Goal: Information Seeking & Learning: Find specific page/section

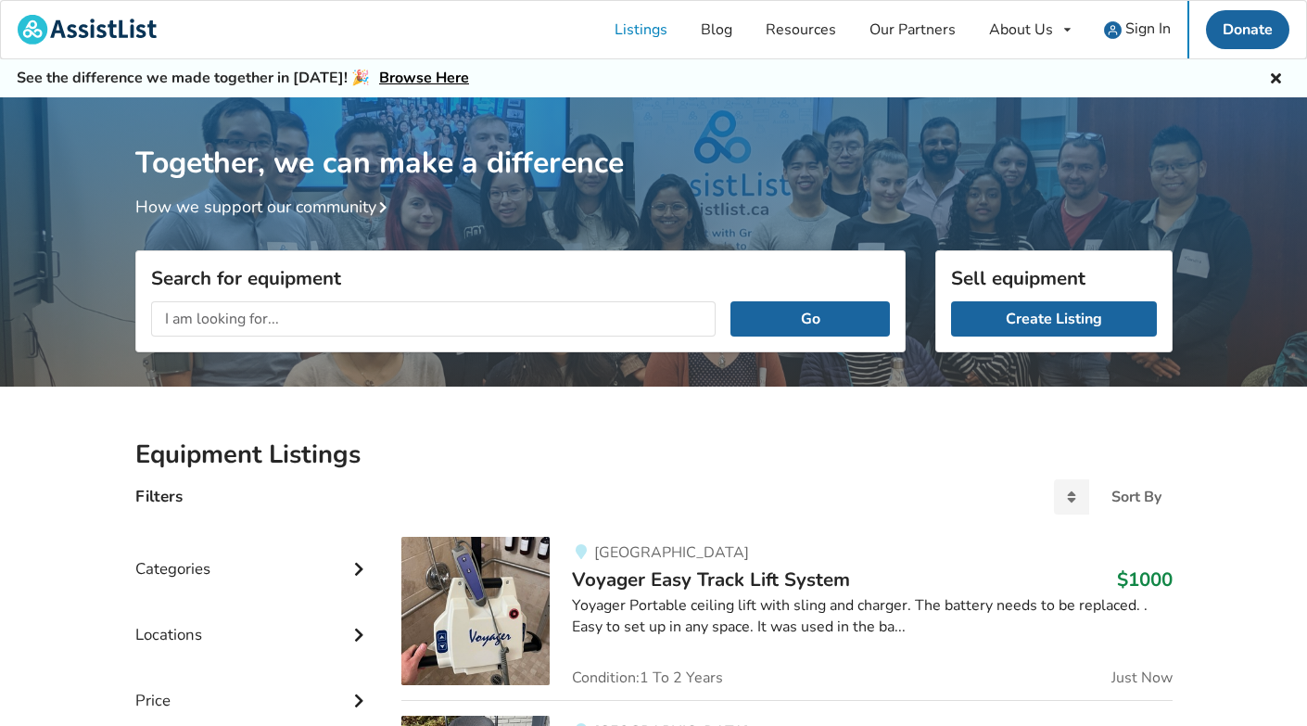
click at [456, 313] on input "text" at bounding box center [433, 318] width 565 height 35
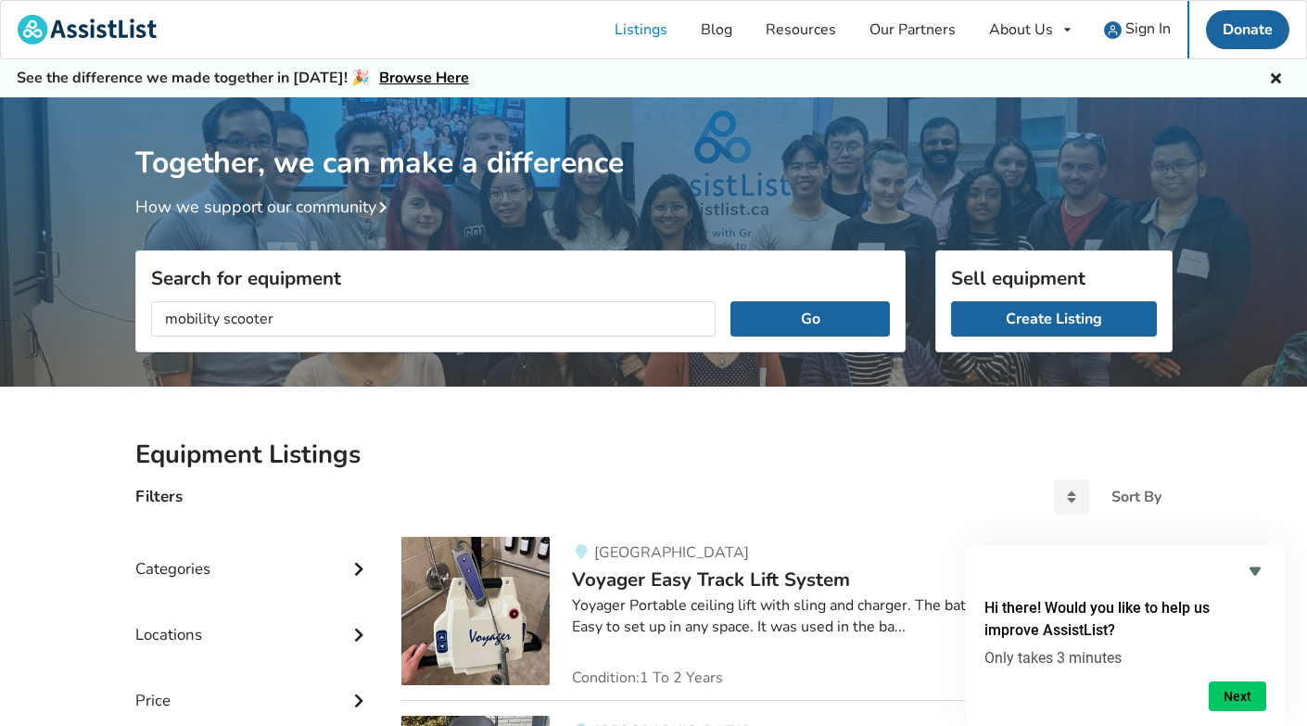
click at [810, 318] on button "Go" at bounding box center [809, 318] width 158 height 35
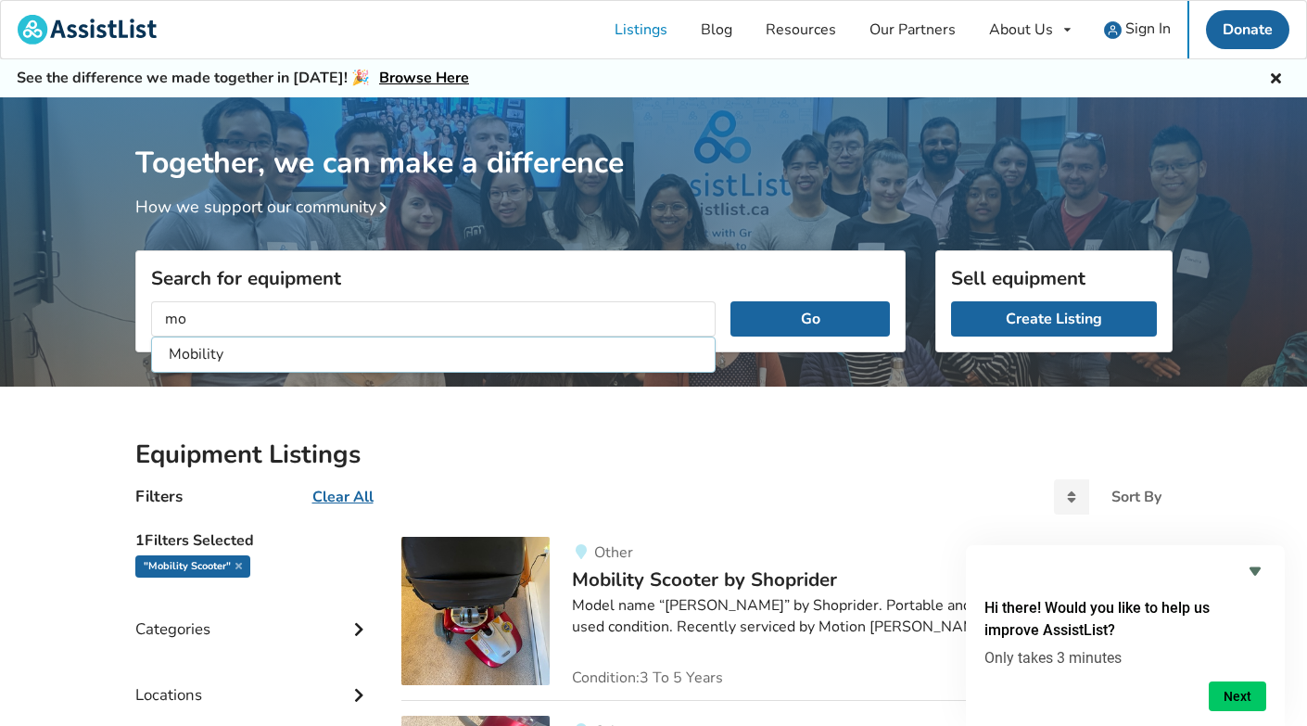
type input "m"
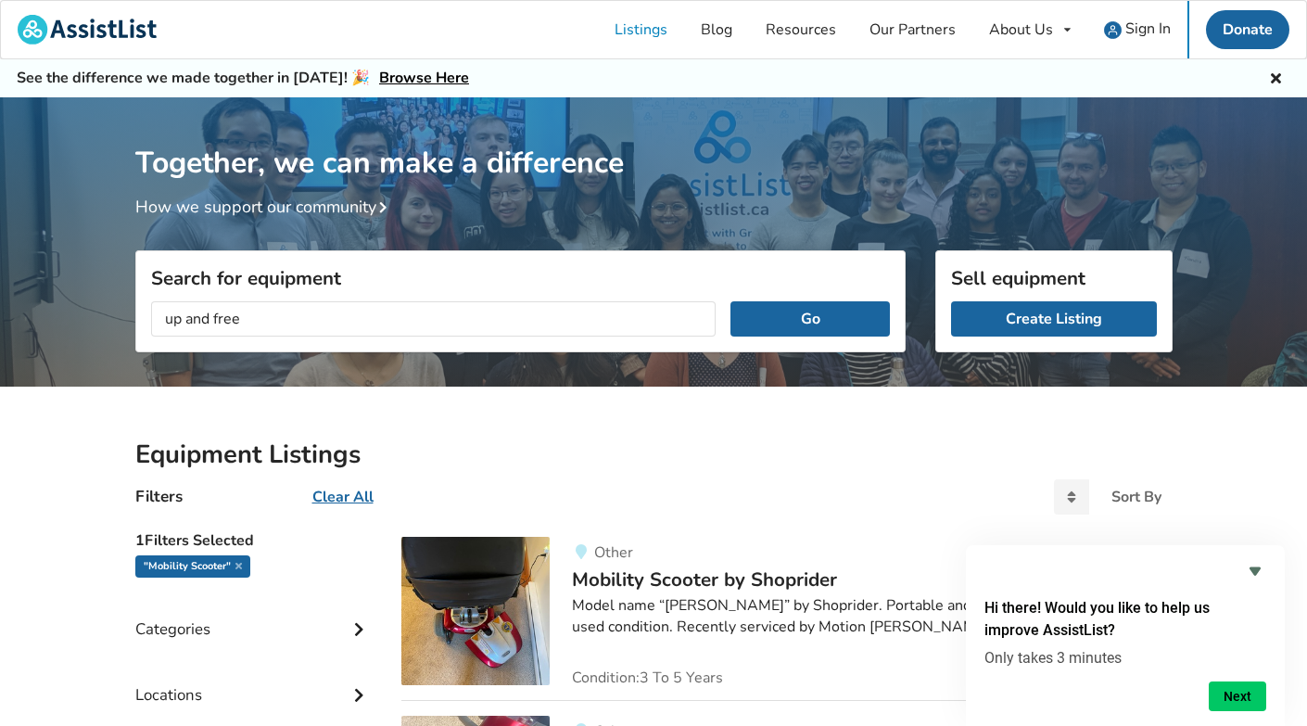
click at [810, 318] on button "Go" at bounding box center [809, 318] width 158 height 35
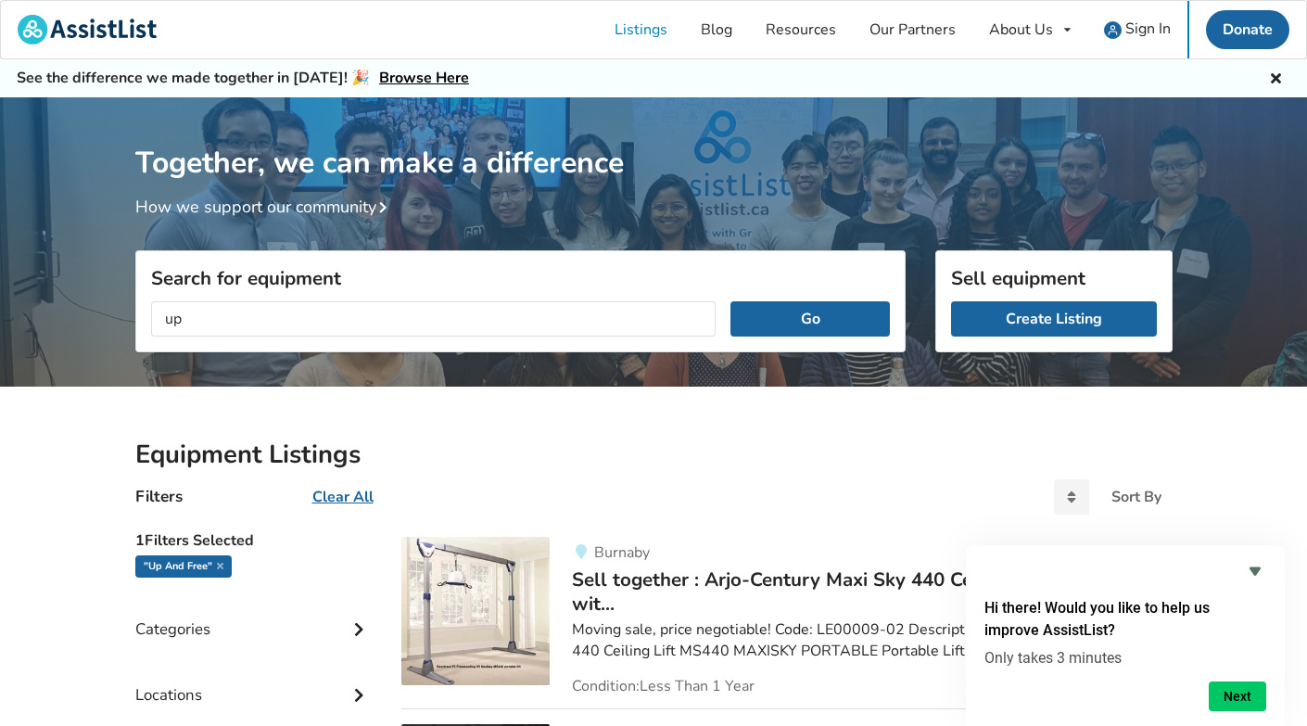
type input "u"
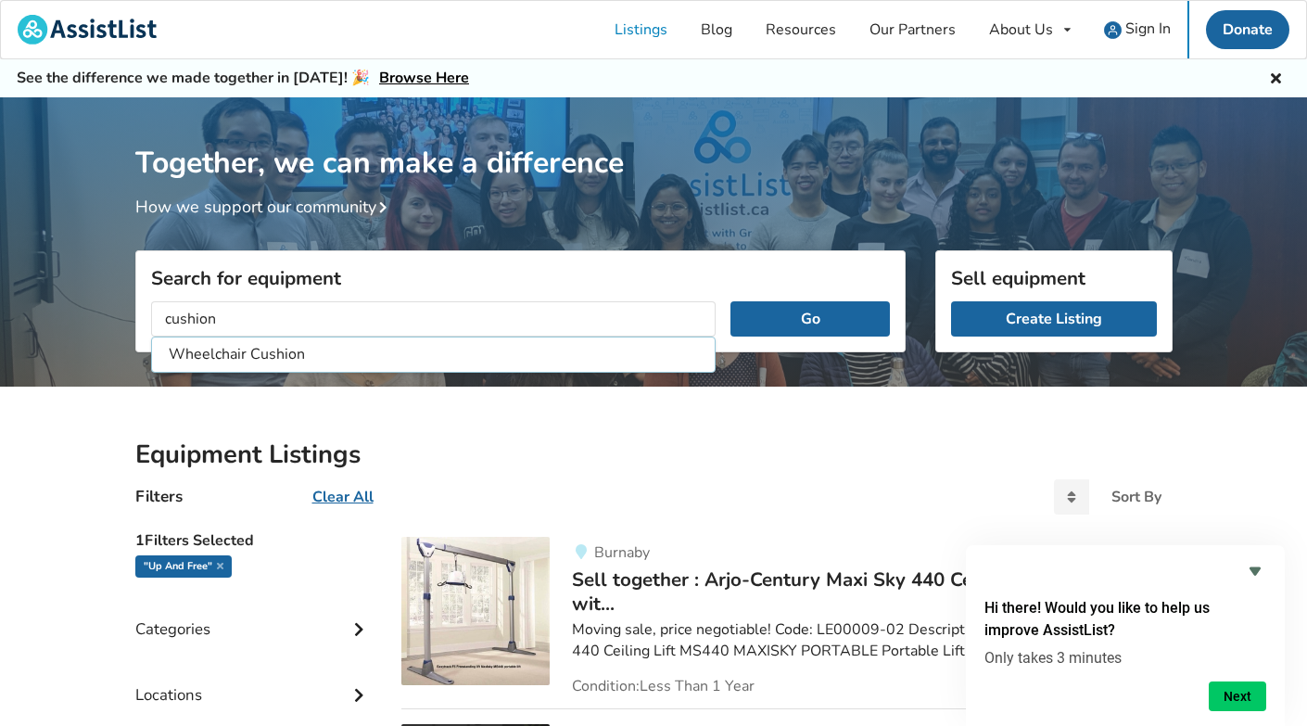
click at [810, 318] on button "Go" at bounding box center [809, 318] width 158 height 35
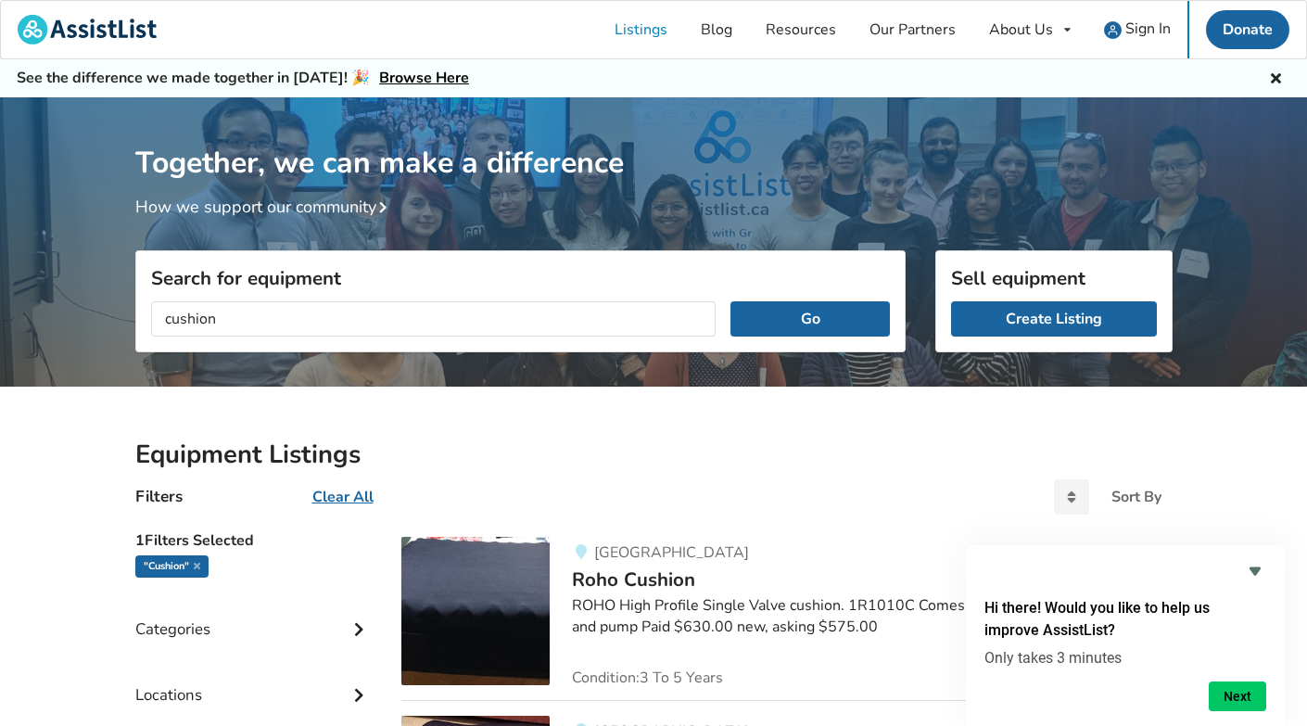
click at [164, 315] on input "cushion" at bounding box center [433, 318] width 565 height 35
click at [810, 318] on button "Go" at bounding box center [809, 318] width 158 height 35
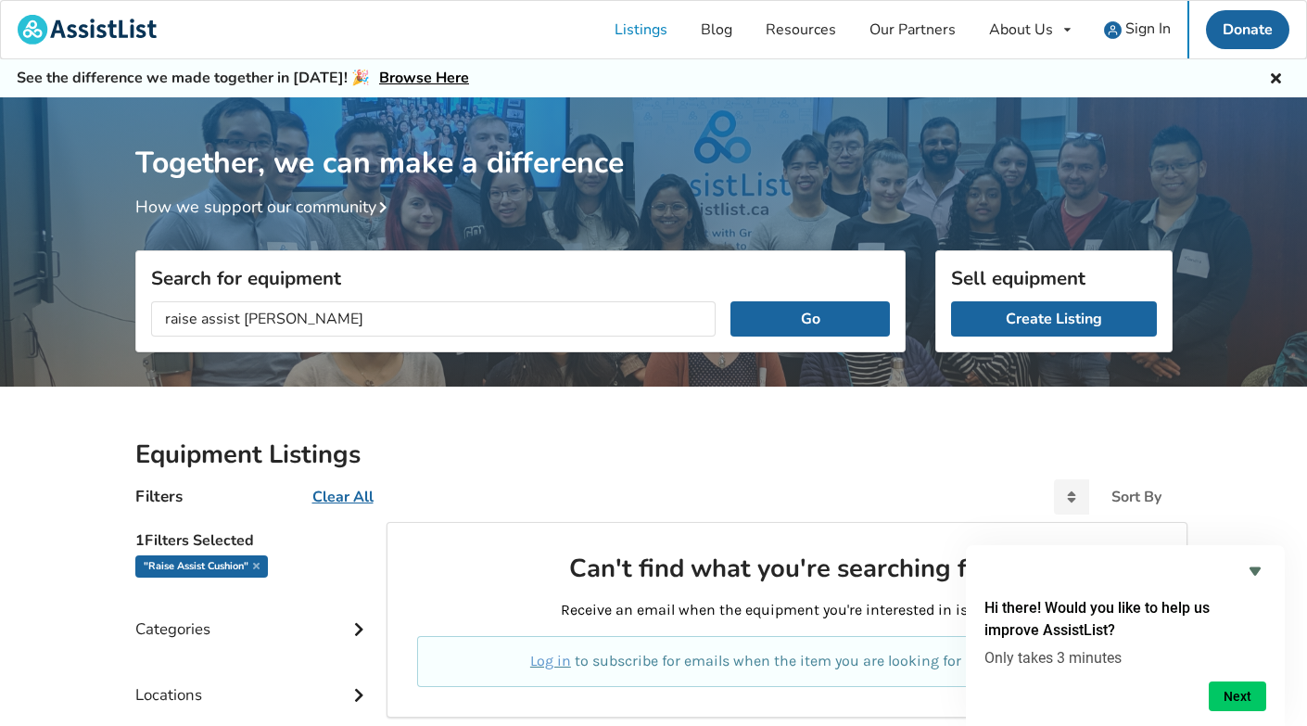
click at [181, 319] on input "raise assist [PERSON_NAME]" at bounding box center [433, 318] width 565 height 35
click at [810, 318] on button "Go" at bounding box center [809, 318] width 158 height 35
click at [207, 319] on input "assist cushion" at bounding box center [433, 318] width 565 height 35
click at [810, 318] on button "Go" at bounding box center [809, 318] width 158 height 35
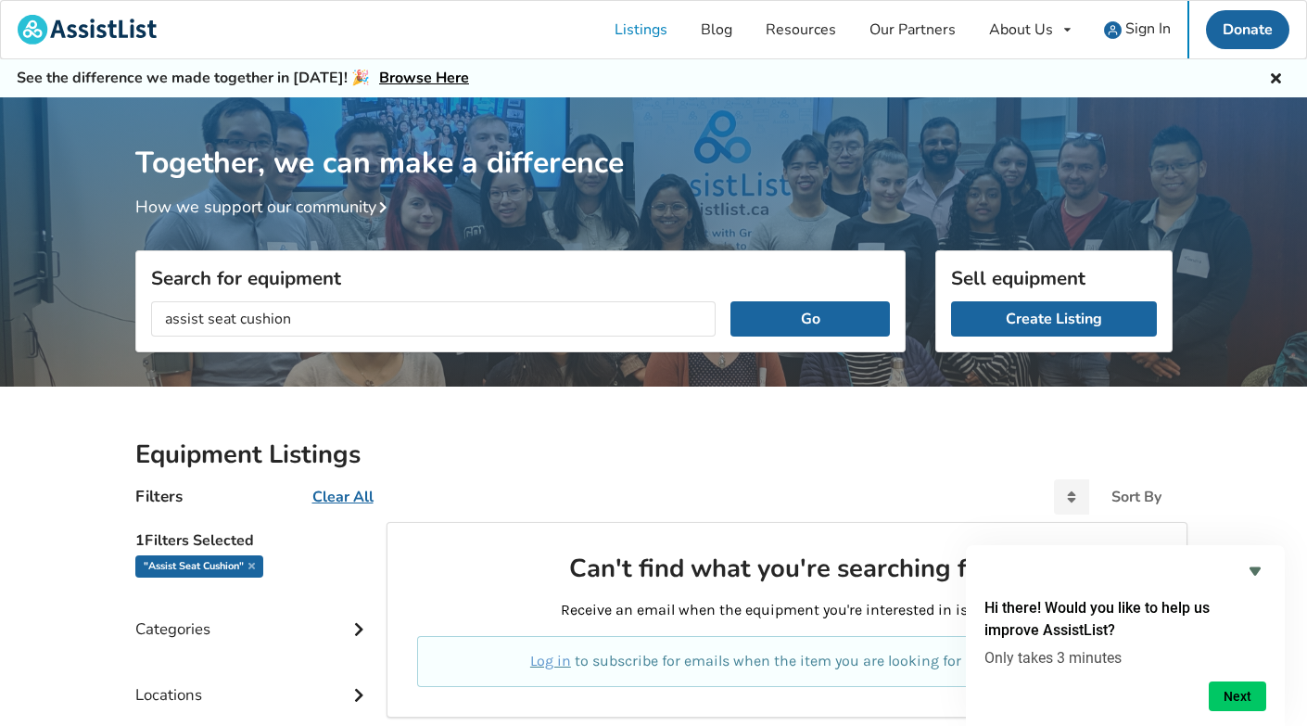
click at [175, 321] on input "assist seat cushion" at bounding box center [433, 318] width 565 height 35
type input "pneumatic seat cushion"
click at [810, 318] on button "Go" at bounding box center [809, 318] width 158 height 35
